Goal: Task Accomplishment & Management: Use online tool/utility

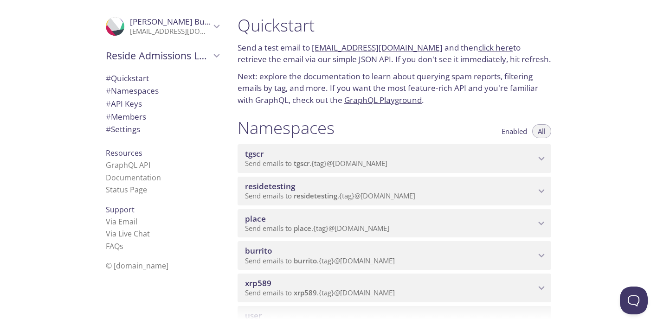
scroll to position [99, 0]
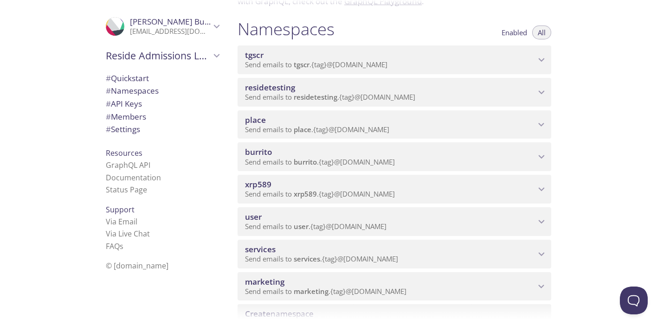
click at [359, 191] on span "Send emails to xrp589 . {tag} @[DOMAIN_NAME]" at bounding box center [320, 193] width 150 height 9
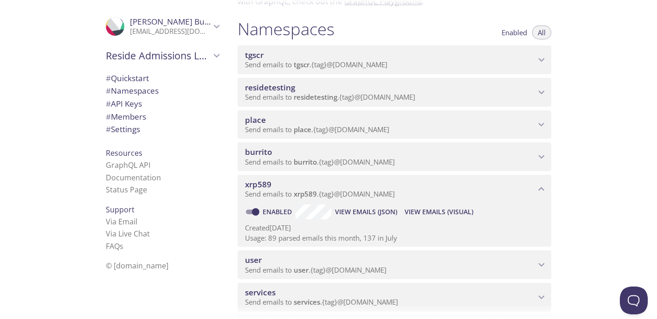
click at [427, 211] on span "View Emails (Visual)" at bounding box center [439, 211] width 69 height 11
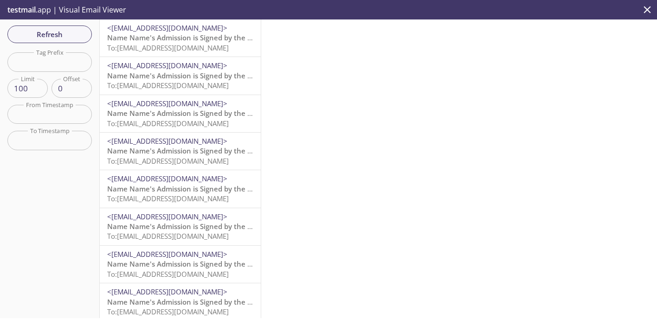
click at [180, 37] on span "Name Name's Admission is Signed by the Resident" at bounding box center [192, 37] width 170 height 9
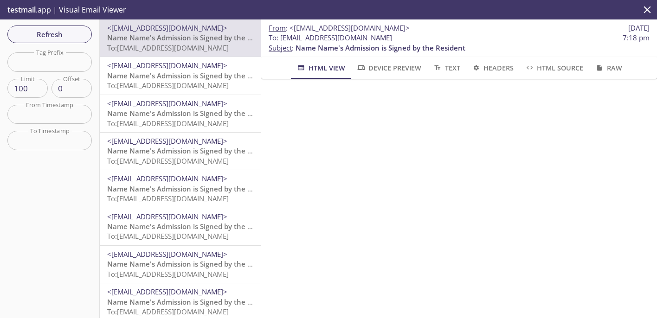
drag, startPoint x: 450, startPoint y: 38, endPoint x: 281, endPoint y: 39, distance: 169.3
click at [281, 39] on span "To : [EMAIL_ADDRESS][DOMAIN_NAME] 7:18 pm" at bounding box center [459, 38] width 381 height 10
copy span "[EMAIL_ADDRESS][DOMAIN_NAME]"
click at [51, 31] on span "Refresh" at bounding box center [50, 34] width 70 height 12
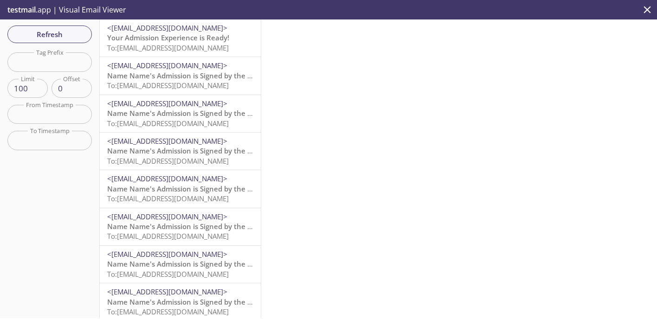
click at [190, 45] on span "To: [EMAIL_ADDRESS][DOMAIN_NAME]" at bounding box center [168, 47] width 122 height 9
